Goal: Task Accomplishment & Management: Manage account settings

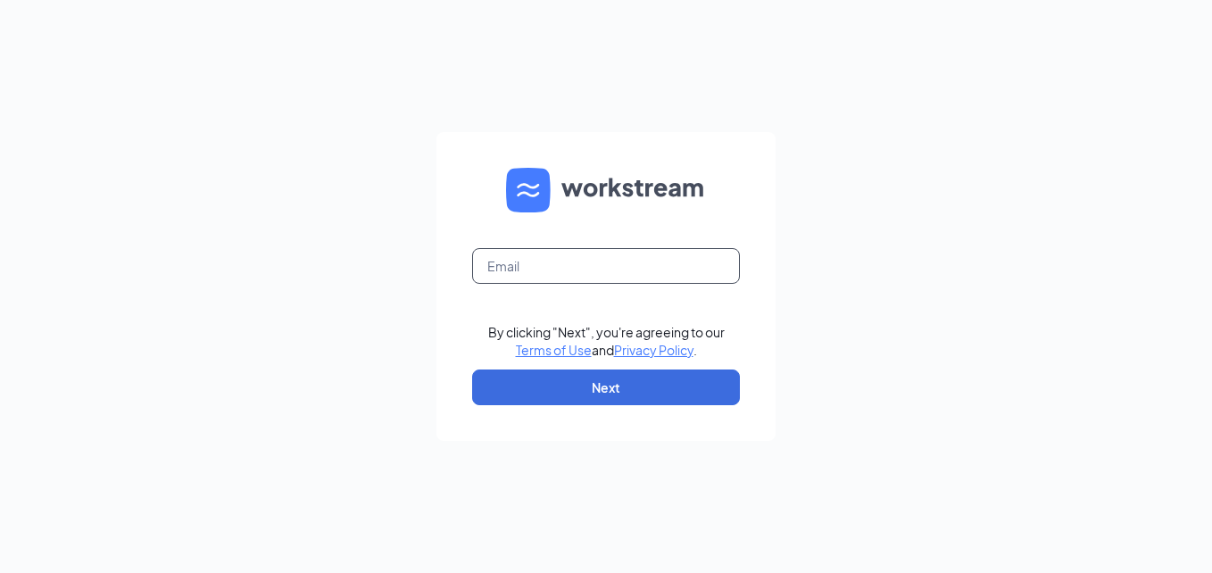
click at [510, 278] on input "text" at bounding box center [606, 266] width 268 height 36
type input "[EMAIL_ADDRESS][DOMAIN_NAME]"
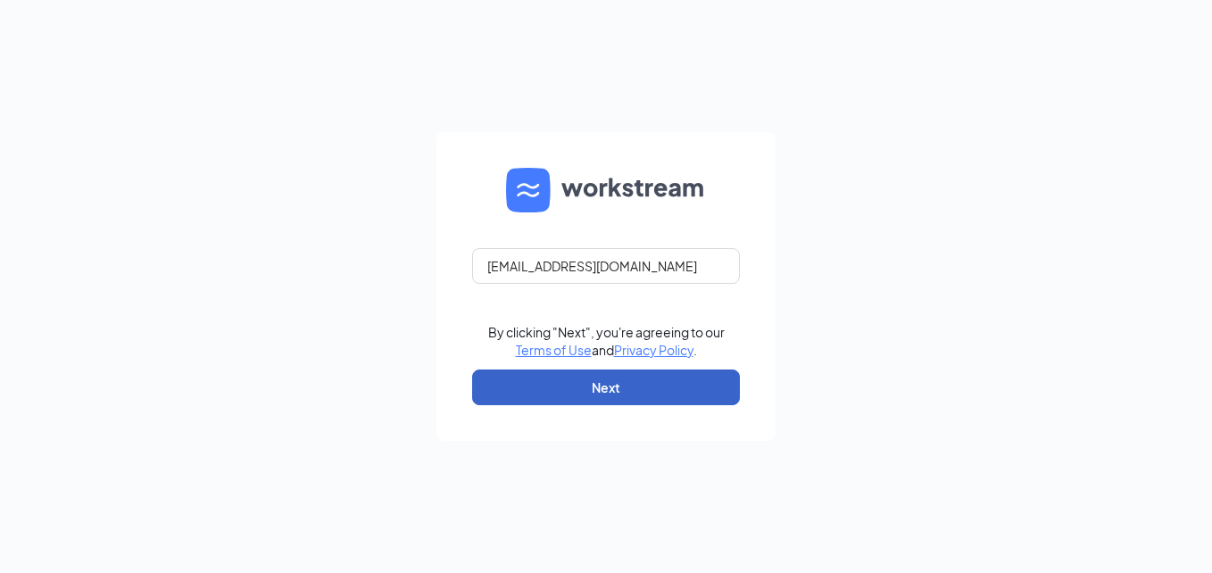
click at [547, 390] on button "Next" at bounding box center [606, 388] width 268 height 36
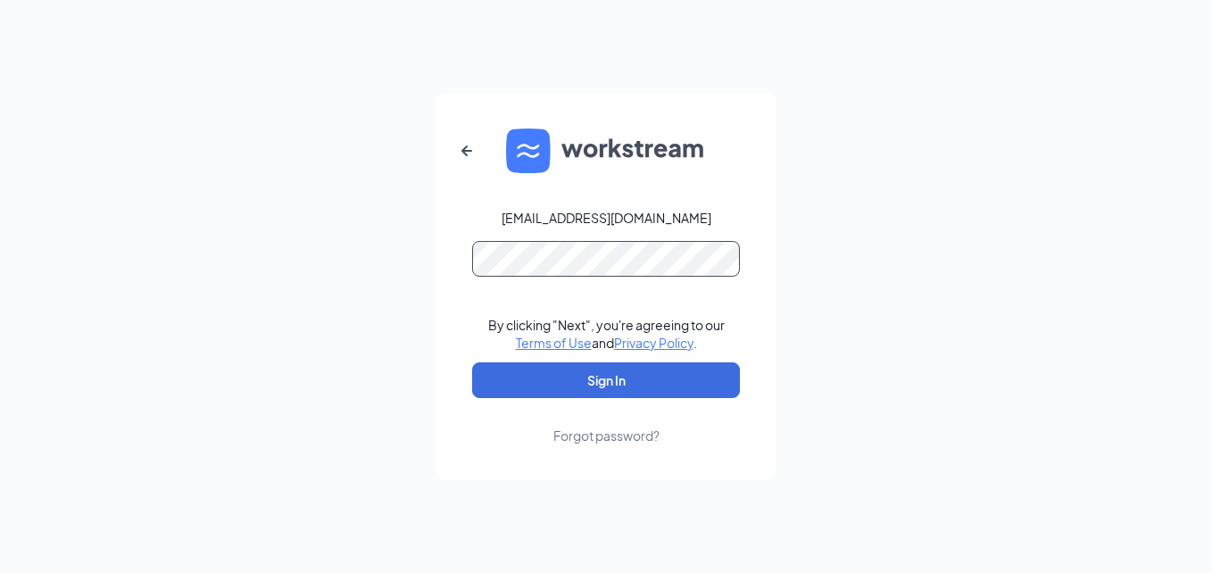
click at [472, 362] on button "Sign In" at bounding box center [606, 380] width 268 height 36
click at [465, 286] on form "[EMAIL_ADDRESS][DOMAIN_NAME] By clicking "Next", you're agreeing to our Terms o…" at bounding box center [605, 286] width 339 height 387
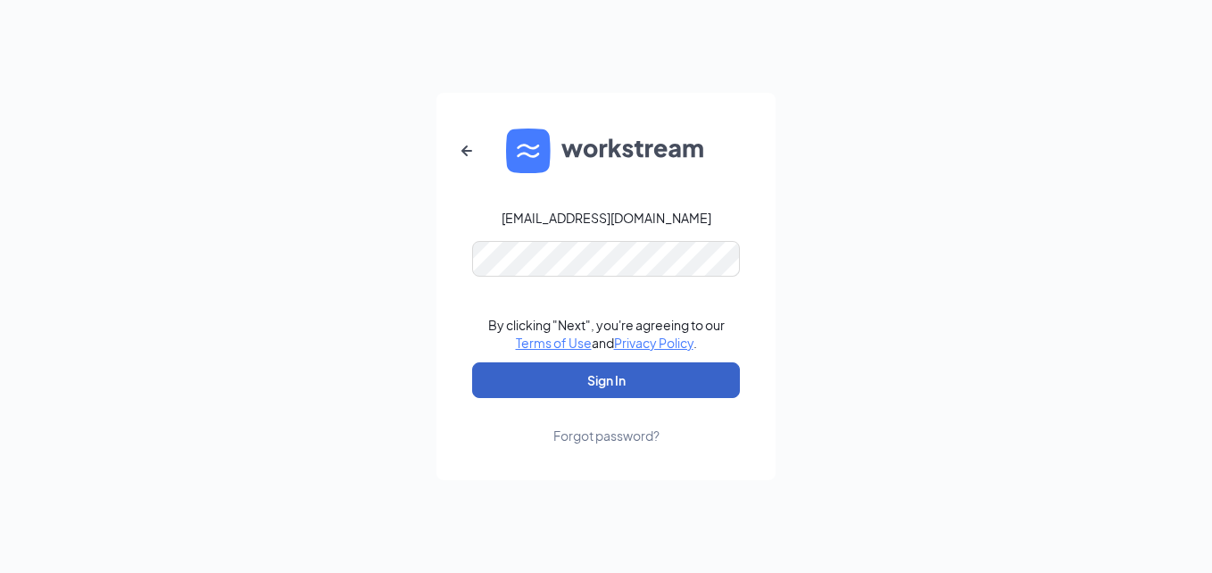
click at [537, 378] on button "Sign In" at bounding box center [606, 380] width 268 height 36
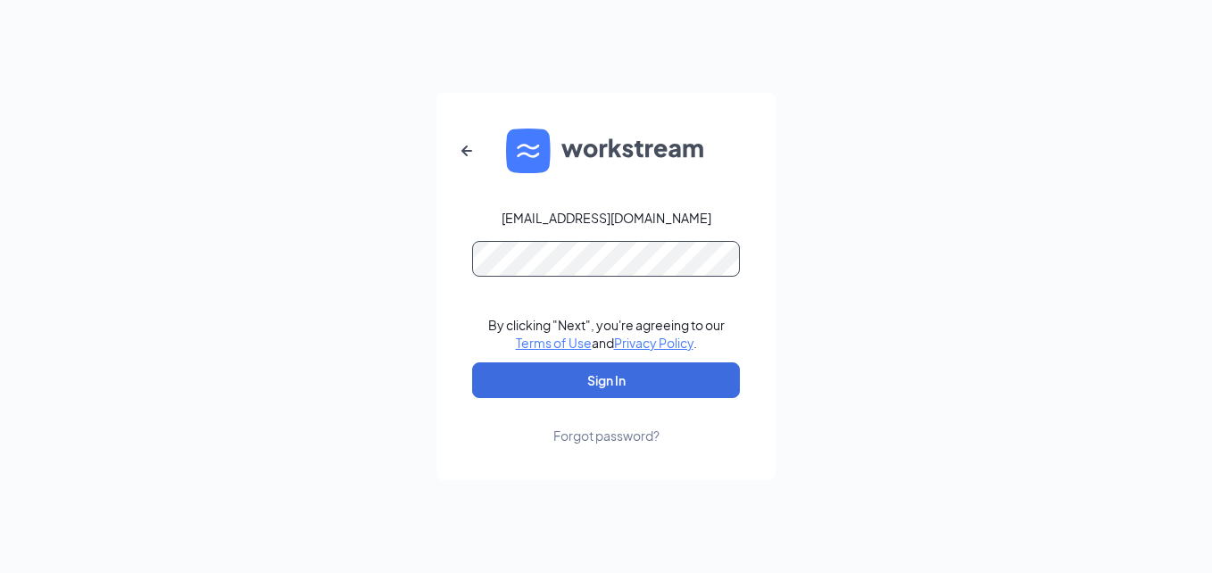
click at [472, 362] on button "Sign In" at bounding box center [606, 380] width 268 height 36
click at [652, 425] on link "Forgot password?" at bounding box center [606, 421] width 106 height 46
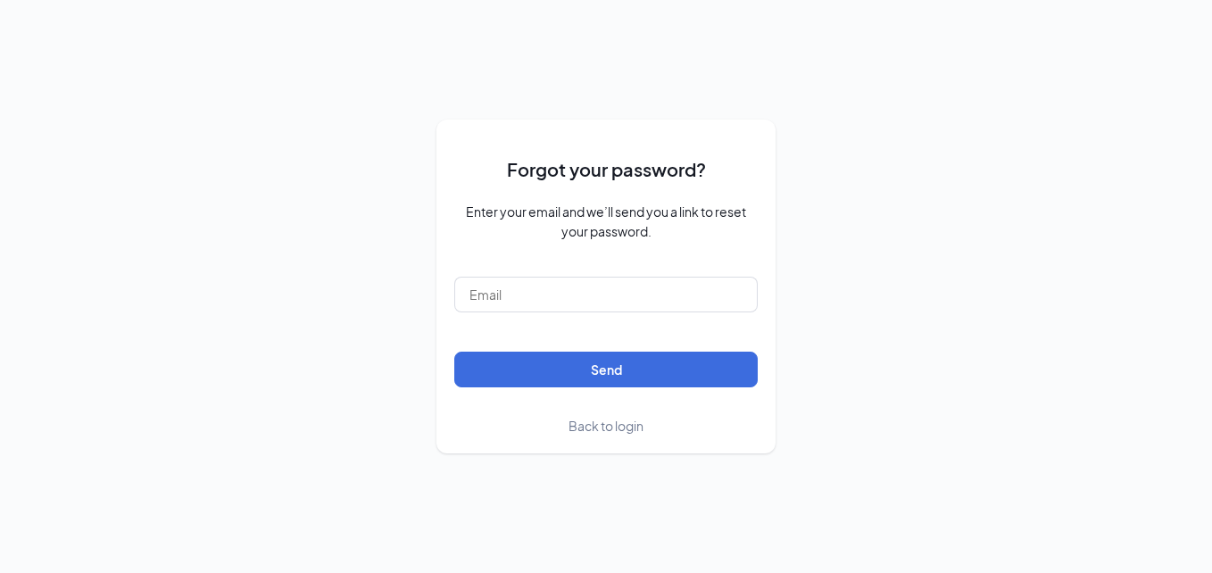
click at [628, 427] on span "Back to login" at bounding box center [606, 426] width 75 height 16
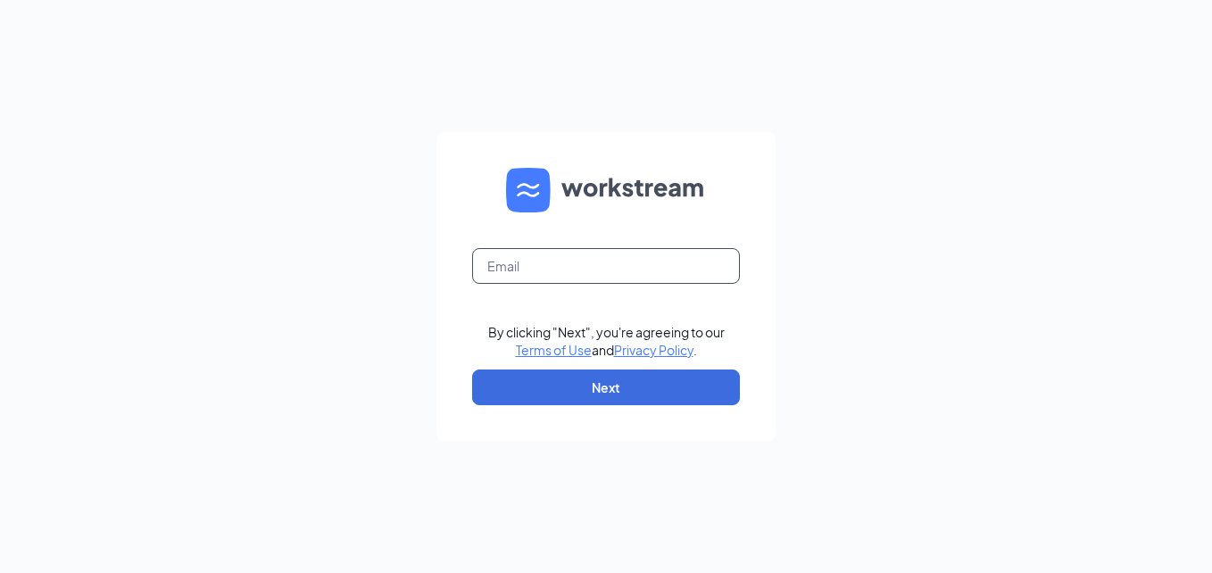
click at [574, 269] on input "text" at bounding box center [606, 266] width 268 height 36
type input "[EMAIL_ADDRESS][DOMAIN_NAME]"
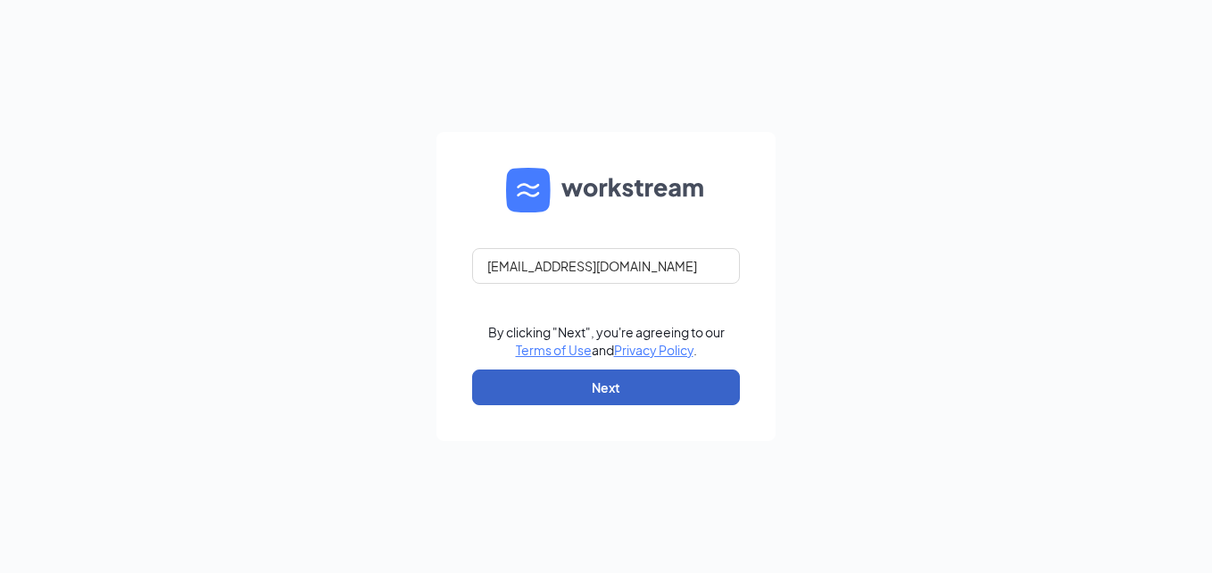
click at [559, 390] on button "Next" at bounding box center [606, 388] width 268 height 36
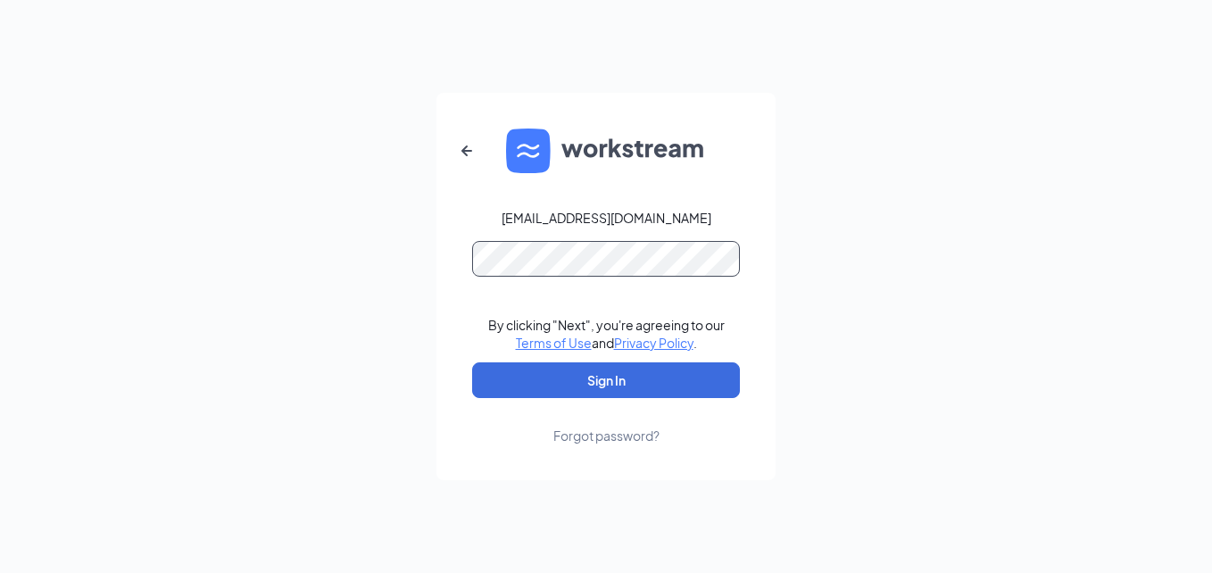
click at [472, 362] on button "Sign In" at bounding box center [606, 380] width 268 height 36
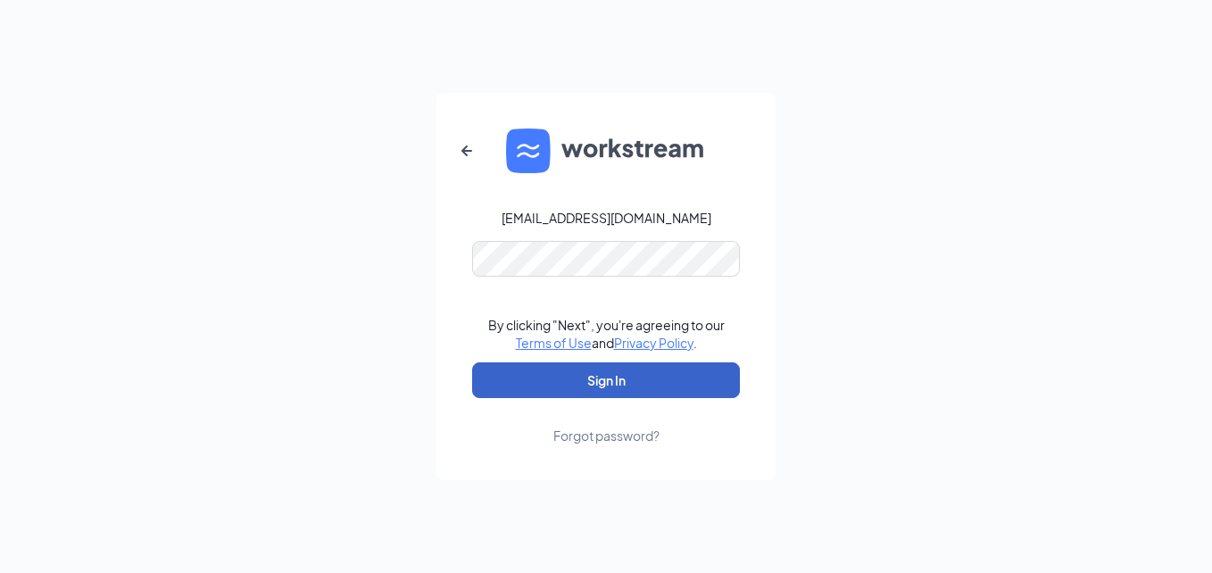
click at [647, 389] on button "Sign In" at bounding box center [606, 380] width 268 height 36
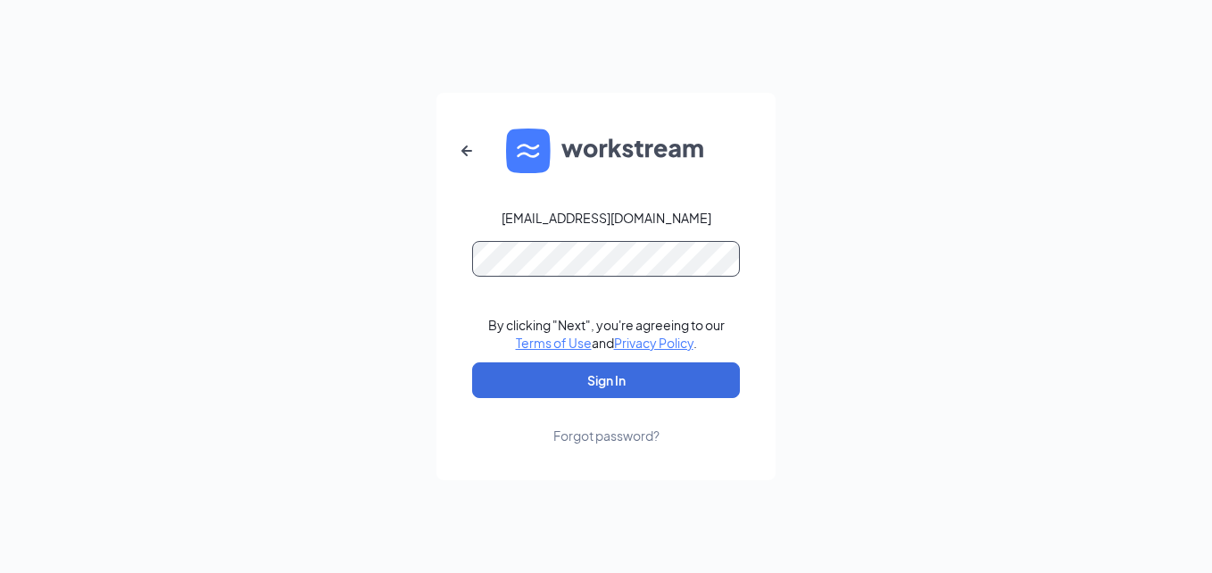
click at [472, 362] on button "Sign In" at bounding box center [606, 380] width 268 height 36
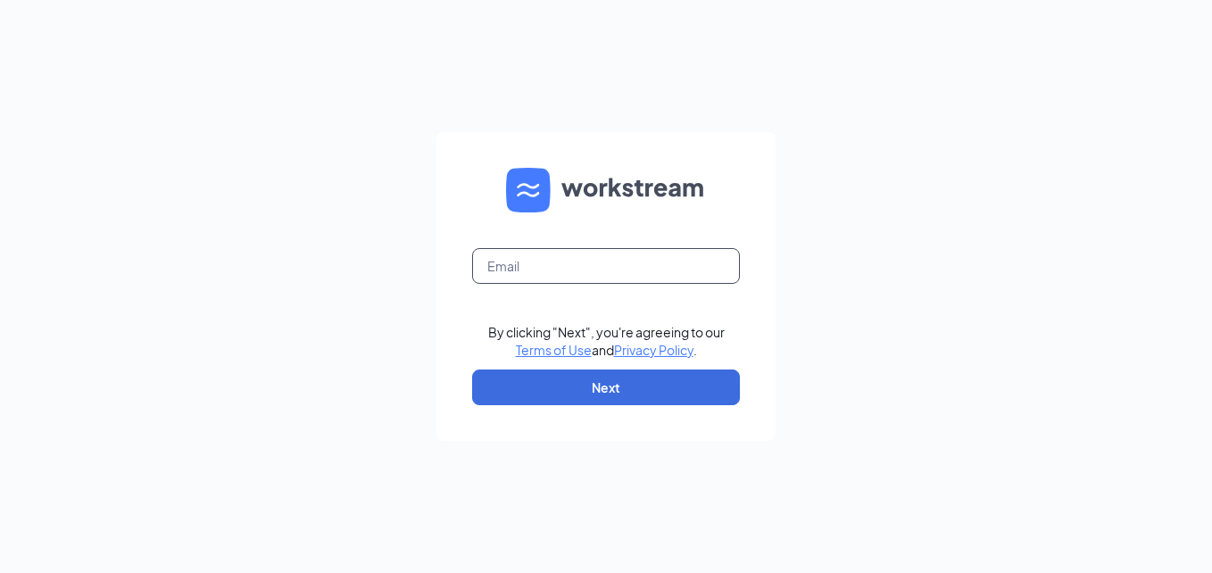
drag, startPoint x: 583, startPoint y: 267, endPoint x: 577, endPoint y: 276, distance: 10.9
click at [583, 267] on input "text" at bounding box center [606, 266] width 268 height 36
type input "[EMAIL_ADDRESS][DOMAIN_NAME]"
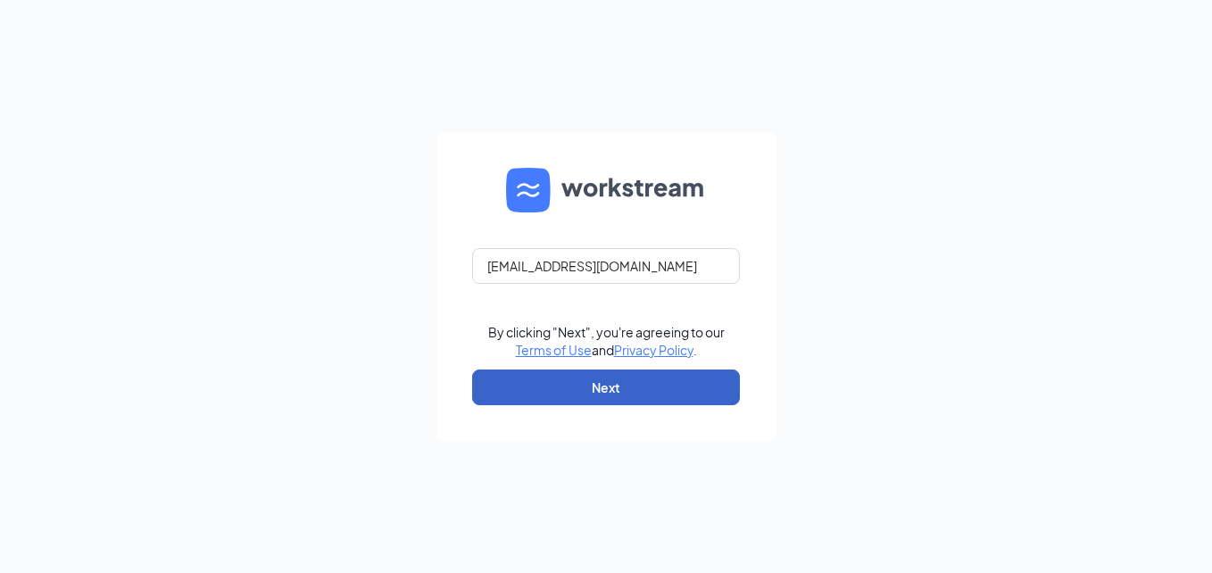
click at [553, 402] on button "Next" at bounding box center [606, 388] width 268 height 36
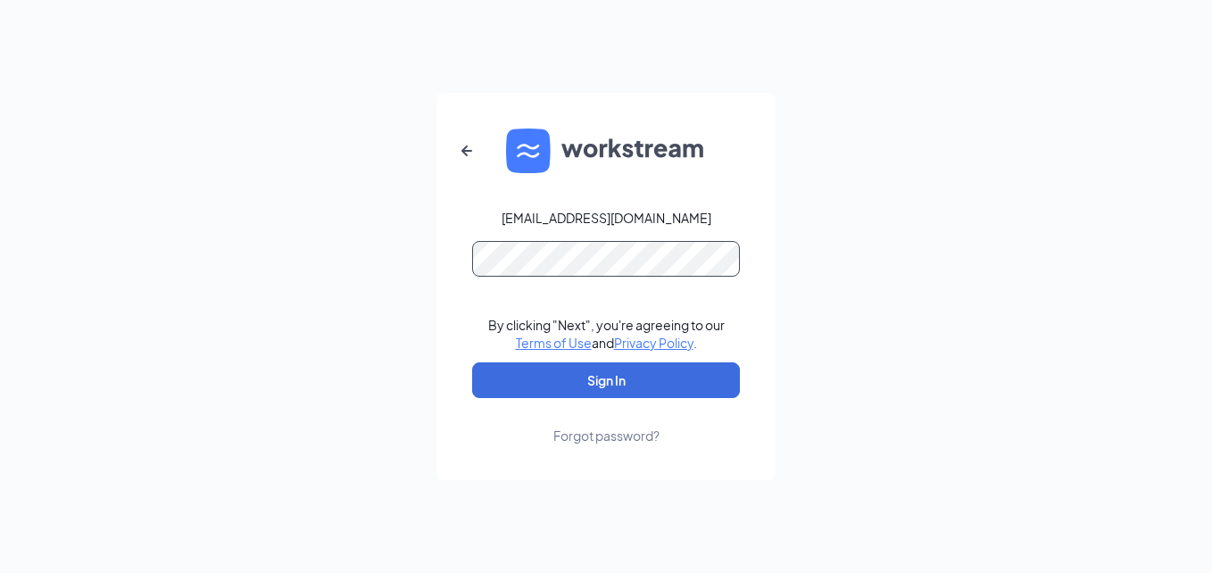
click at [472, 362] on button "Sign In" at bounding box center [606, 380] width 268 height 36
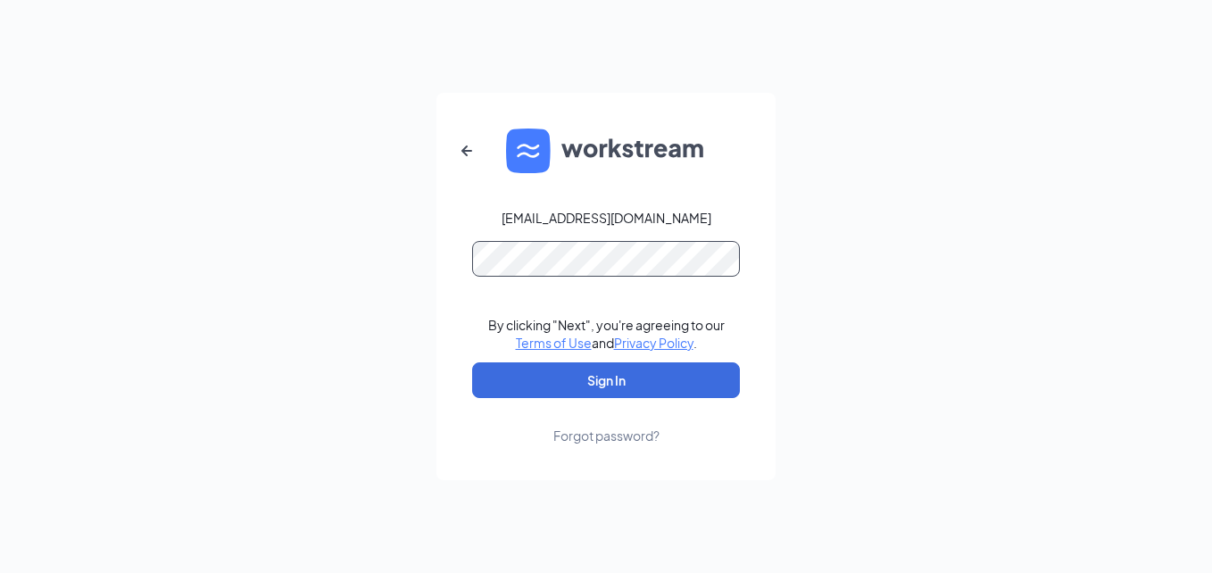
click at [472, 362] on button "Sign In" at bounding box center [606, 380] width 268 height 36
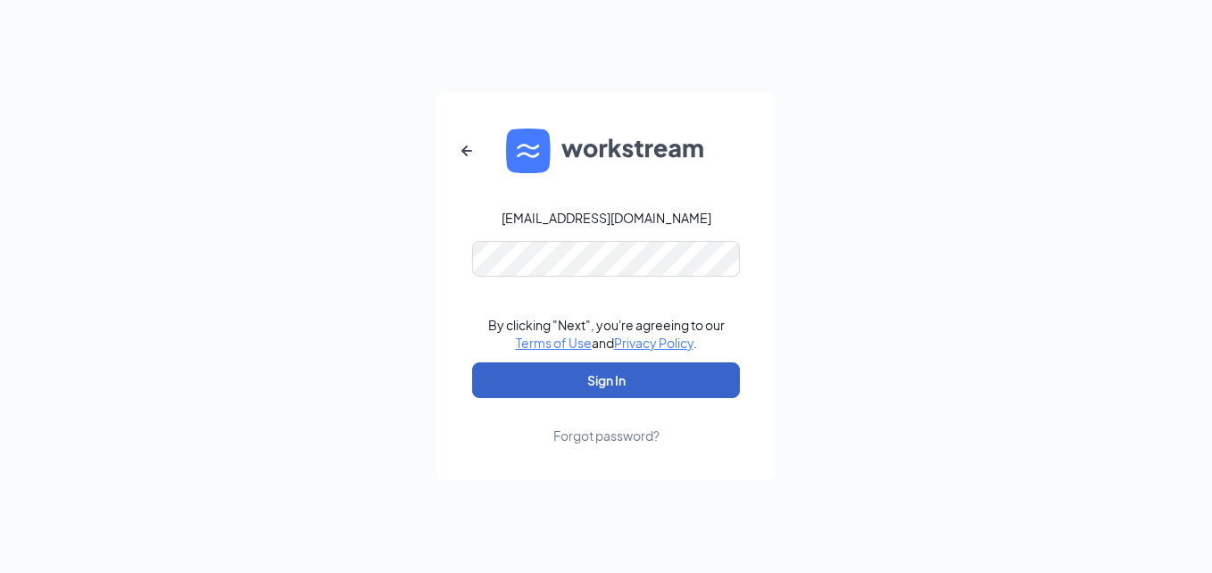
click at [620, 387] on button "Sign In" at bounding box center [606, 380] width 268 height 36
